Goal: Check status

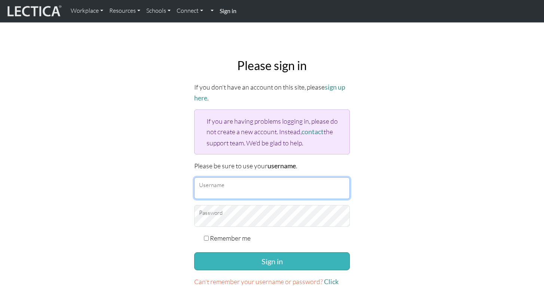
type input "evafine"
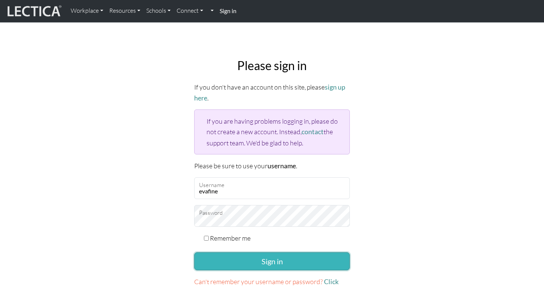
click at [274, 264] on button "Sign in" at bounding box center [272, 261] width 156 height 18
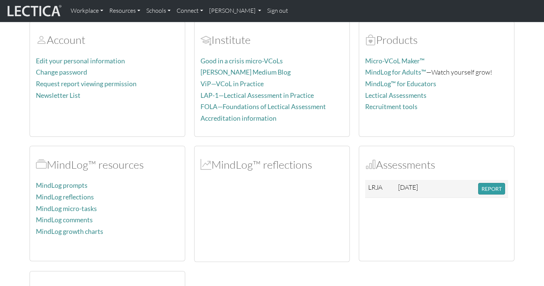
scroll to position [65, 0]
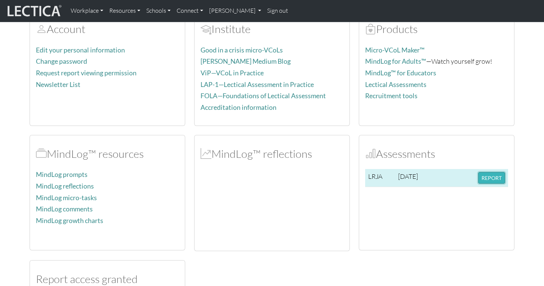
click at [491, 172] on button "REPORT" at bounding box center [491, 178] width 27 height 12
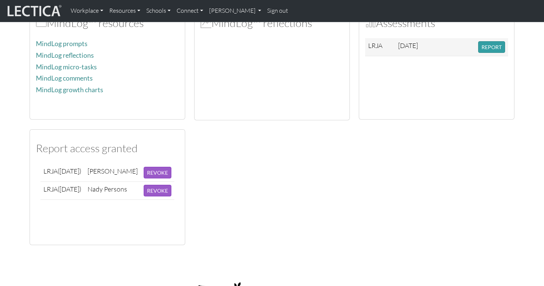
scroll to position [196, 0]
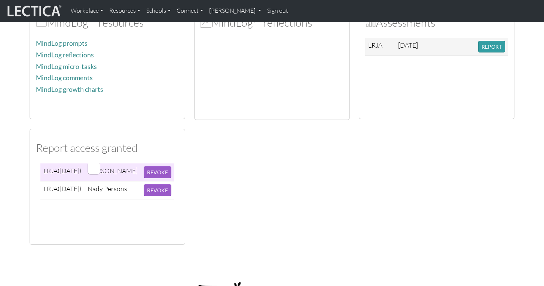
click at [100, 171] on div at bounding box center [94, 168] width 12 height 12
click at [67, 169] on span "(2025-07-31)" at bounding box center [70, 170] width 24 height 8
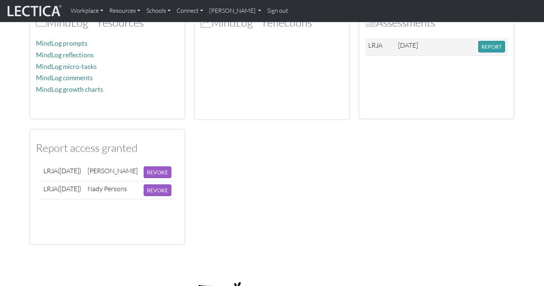
click at [96, 149] on h2 "Report access granted" at bounding box center [107, 147] width 143 height 13
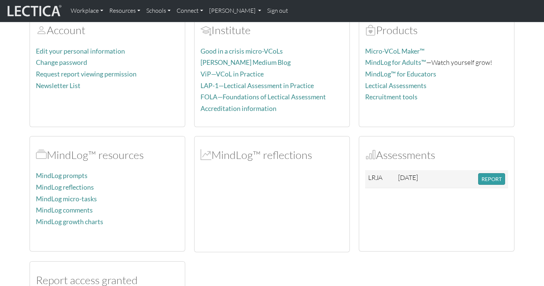
scroll to position [0, 0]
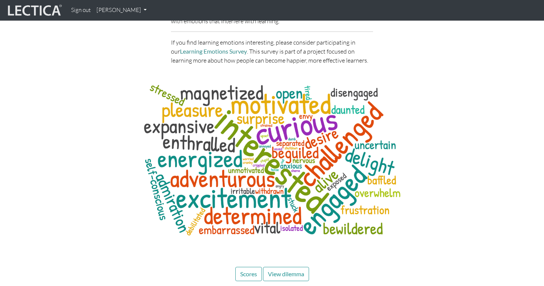
scroll to position [3084, 0]
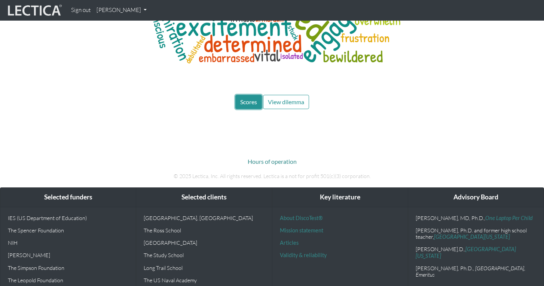
click at [243, 98] on span "Scores" at bounding box center [248, 101] width 17 height 7
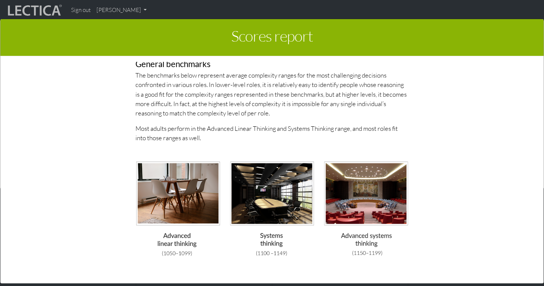
scroll to position [829, 0]
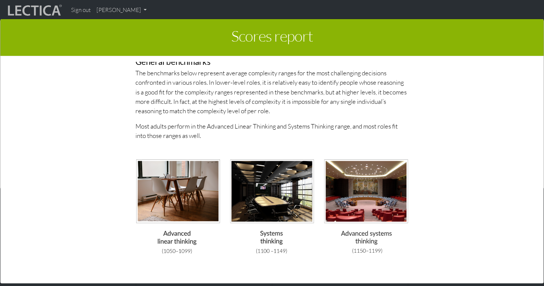
click at [275, 186] on img at bounding box center [271, 205] width 273 height 95
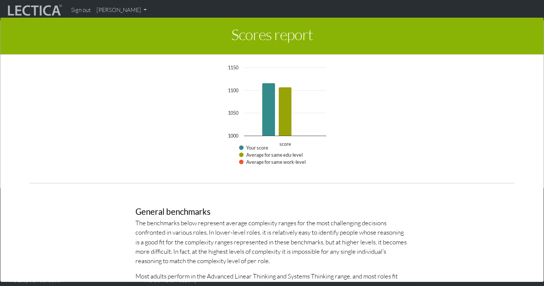
scroll to position [675, 0]
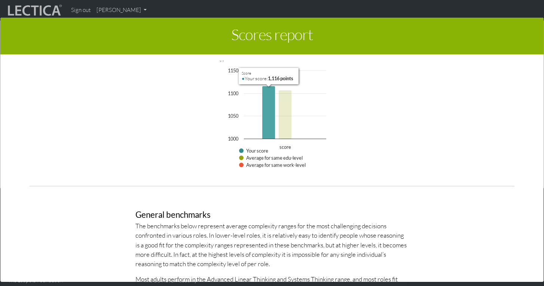
click at [269, 116] on icon "score, 1,116 points. Your score." at bounding box center [268, 112] width 13 height 53
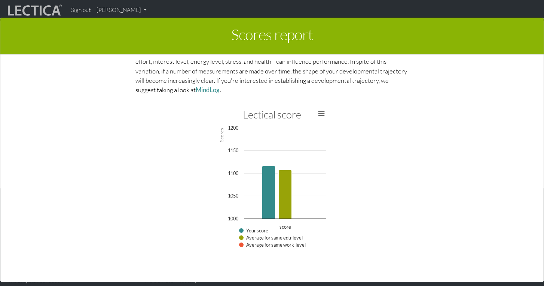
scroll to position [829, 0]
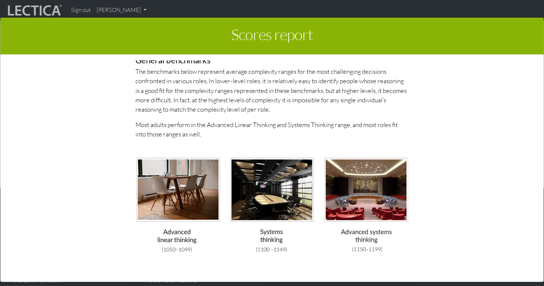
click at [283, 209] on img at bounding box center [271, 204] width 273 height 95
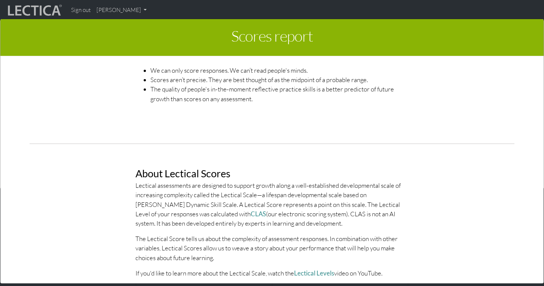
scroll to position [295, 0]
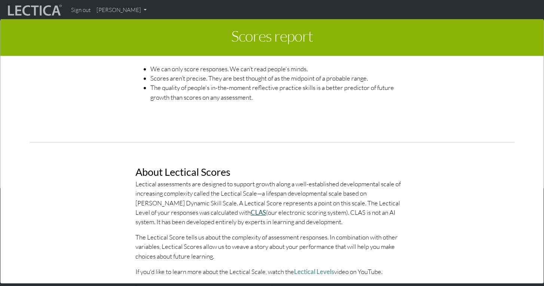
click at [251, 211] on link "CLAS" at bounding box center [258, 212] width 15 height 8
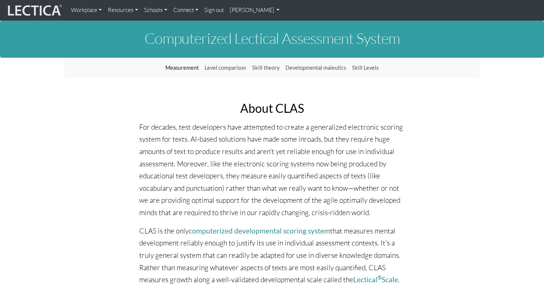
scroll to position [4, 0]
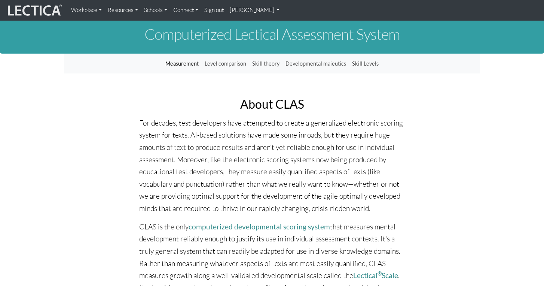
click at [20, 10] on img at bounding box center [34, 10] width 56 height 14
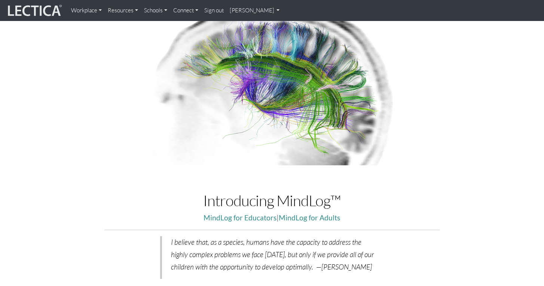
scroll to position [153, 0]
